Goal: Task Accomplishment & Management: Manage account settings

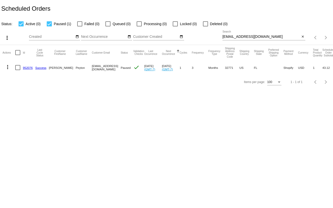
click at [7, 66] on mat-icon "more_vert" at bounding box center [8, 67] width 6 height 6
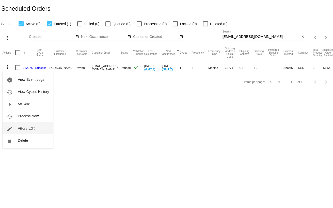
click at [24, 130] on span "View / Edit" at bounding box center [26, 128] width 17 height 4
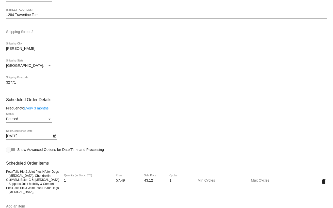
scroll to position [229, 0]
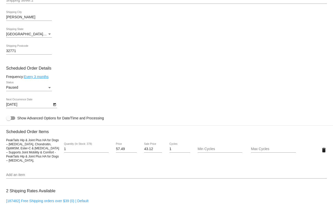
click at [49, 88] on div "Status" at bounding box center [49, 87] width 3 height 1
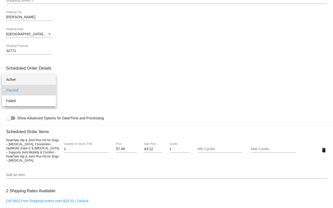
click at [10, 79] on span "Active" at bounding box center [29, 79] width 46 height 11
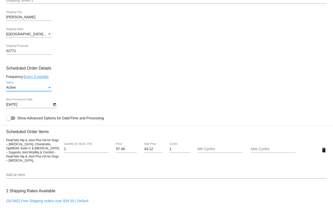
click at [53, 106] on icon "Open calendar" at bounding box center [54, 104] width 3 height 3
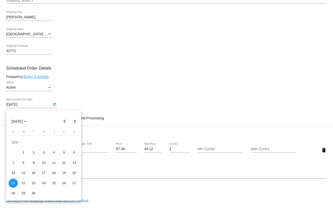
click at [74, 121] on button "Next month" at bounding box center [75, 121] width 10 height 10
click at [13, 184] on div "21" at bounding box center [13, 183] width 9 height 9
type input "12/21/2025"
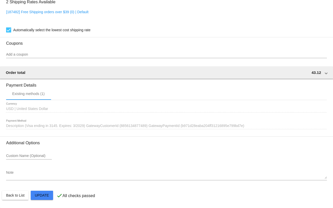
scroll to position [423, 0]
